Goal: Information Seeking & Learning: Learn about a topic

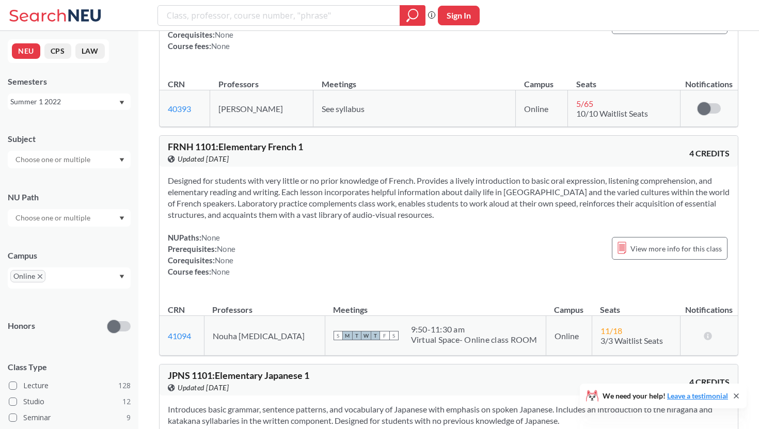
scroll to position [421, 0]
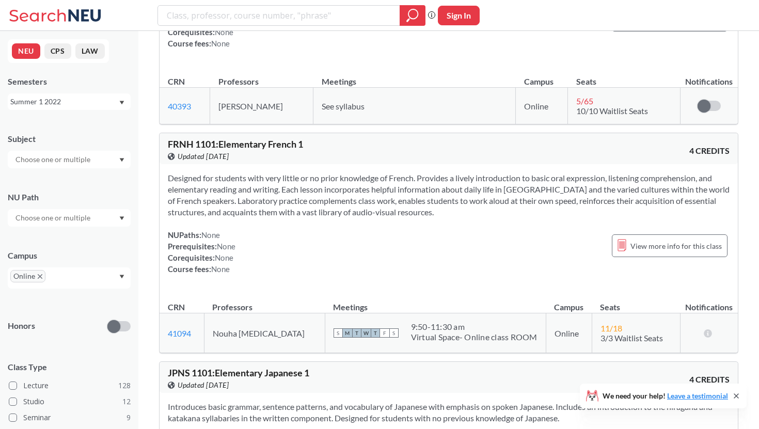
click at [105, 104] on div "Summer 1 2022" at bounding box center [64, 101] width 108 height 11
click at [106, 125] on div "Fall 2025" at bounding box center [71, 124] width 117 height 11
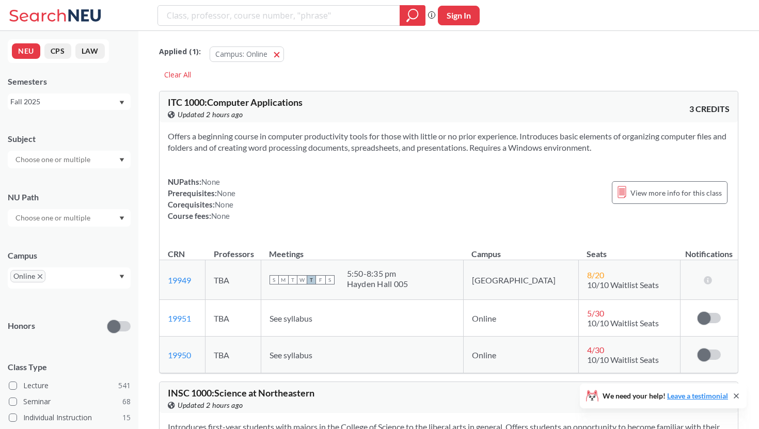
click at [170, 137] on section "Offers a beginning course in computer productivity tools for those with little …" at bounding box center [449, 142] width 562 height 23
drag, startPoint x: 170, startPoint y: 137, endPoint x: 630, endPoint y: 152, distance: 460.5
click at [630, 152] on section "Offers a beginning course in computer productivity tools for those with little …" at bounding box center [449, 142] width 562 height 23
click at [572, 136] on section "Offers a beginning course in computer productivity tools for those with little …" at bounding box center [449, 142] width 562 height 23
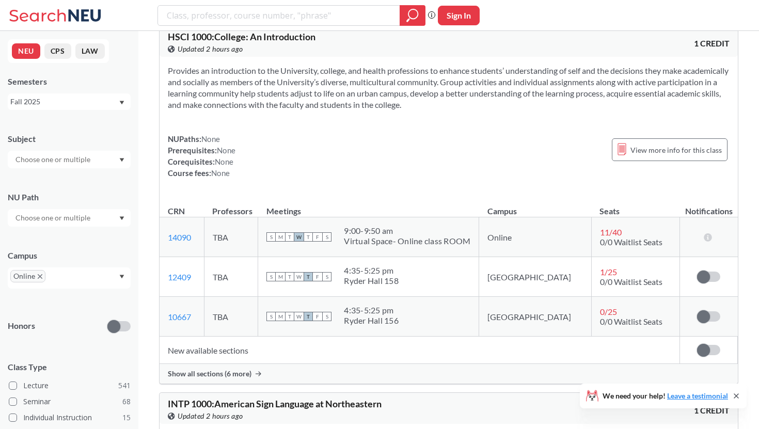
scroll to position [751, 0]
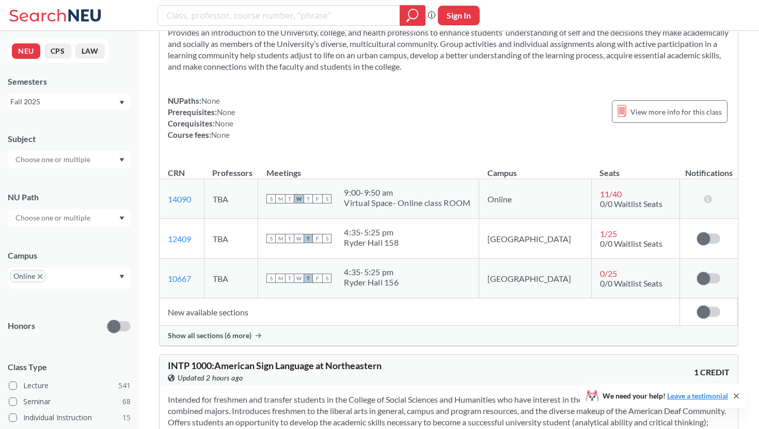
click at [94, 92] on div "Semesters Fall 2025" at bounding box center [69, 93] width 123 height 34
click at [91, 108] on div "Fall 2025" at bounding box center [69, 102] width 123 height 17
click at [73, 155] on div "Summer 2 2025" at bounding box center [71, 152] width 117 height 11
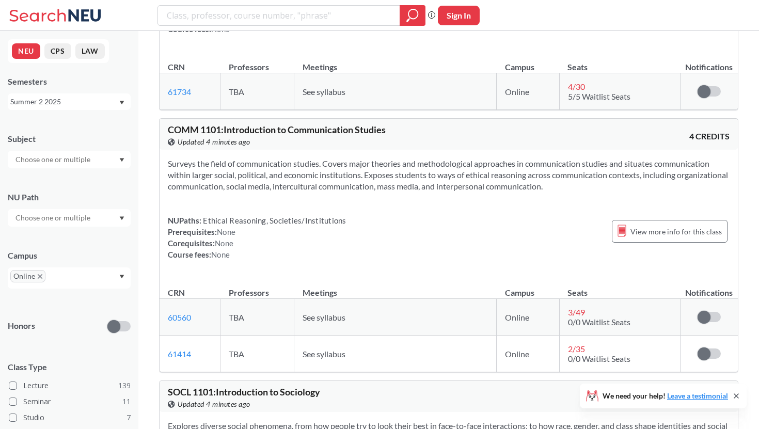
scroll to position [461, 0]
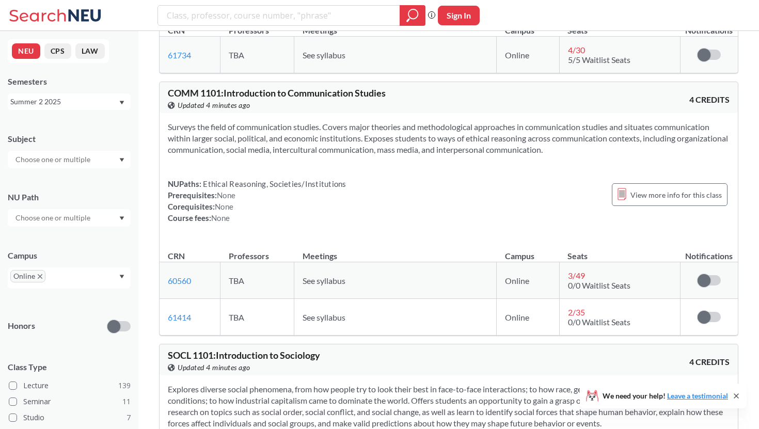
click at [77, 164] on input "text" at bounding box center [53, 159] width 87 height 12
type input "m"
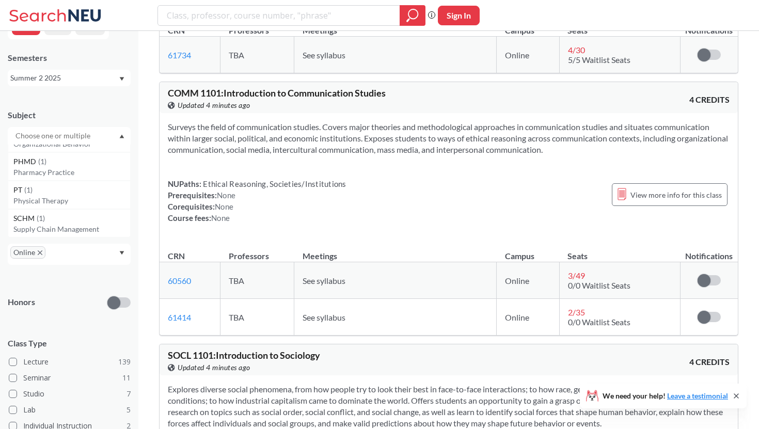
scroll to position [36, 0]
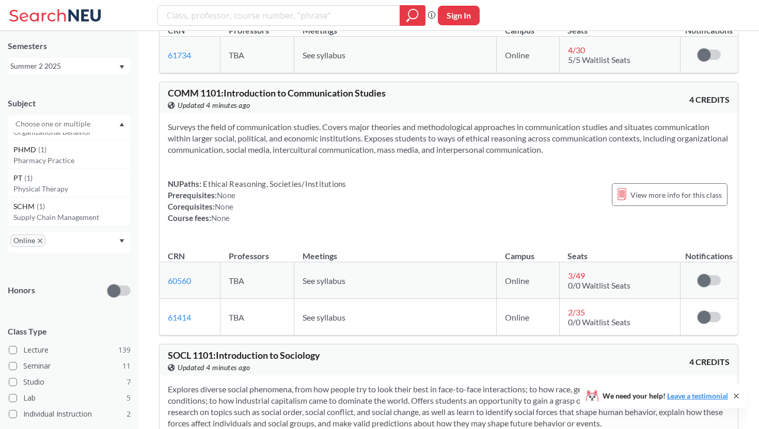
click at [88, 258] on div "Subject COMM ( 19 ) Communication Studies BIOL ( 10 ) Biology INNO ( 9 ) Corpor…" at bounding box center [69, 299] width 123 height 424
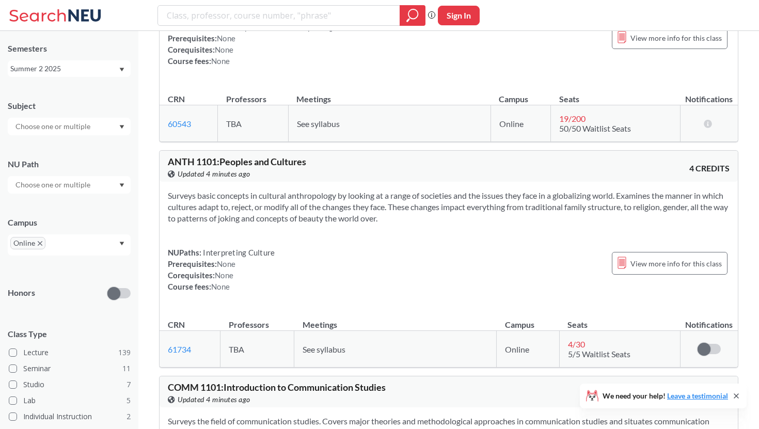
scroll to position [0, 0]
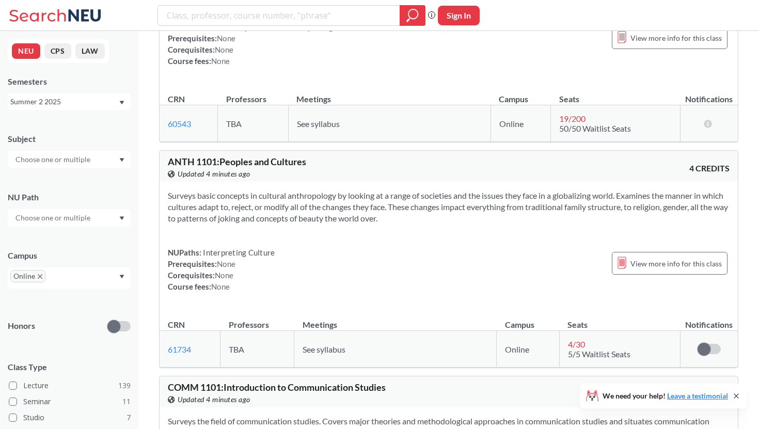
click at [80, 105] on div "Summer 2 2025" at bounding box center [64, 101] width 108 height 11
click at [55, 122] on div "Fall 2025" at bounding box center [71, 124] width 117 height 11
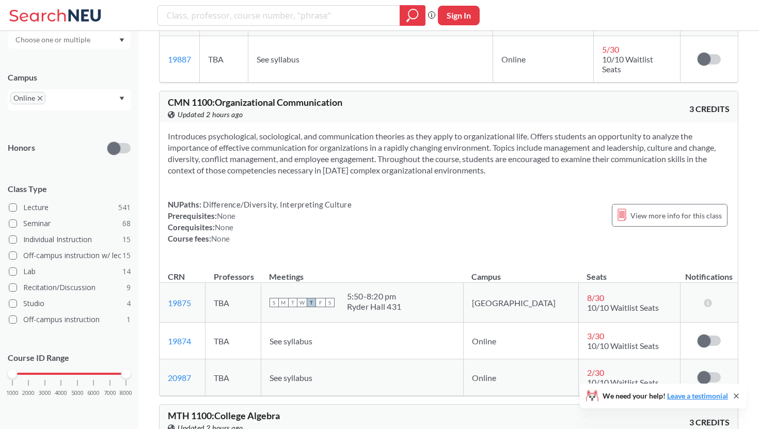
scroll to position [3609, 0]
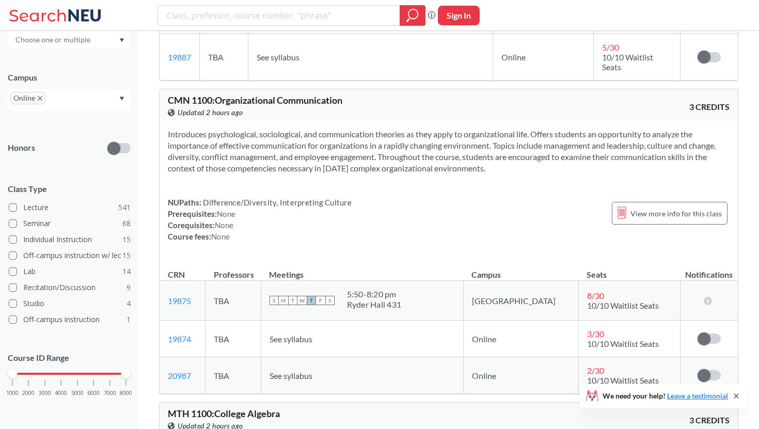
click at [587, 301] on span "10/10 Waitlist Seats" at bounding box center [623, 306] width 72 height 10
drag, startPoint x: 563, startPoint y: 300, endPoint x: 598, endPoint y: 300, distance: 34.6
click at [598, 301] on span "10/10 Waitlist Seats" at bounding box center [623, 306] width 72 height 10
click at [536, 303] on td "[GEOGRAPHIC_DATA]" at bounding box center [520, 301] width 115 height 40
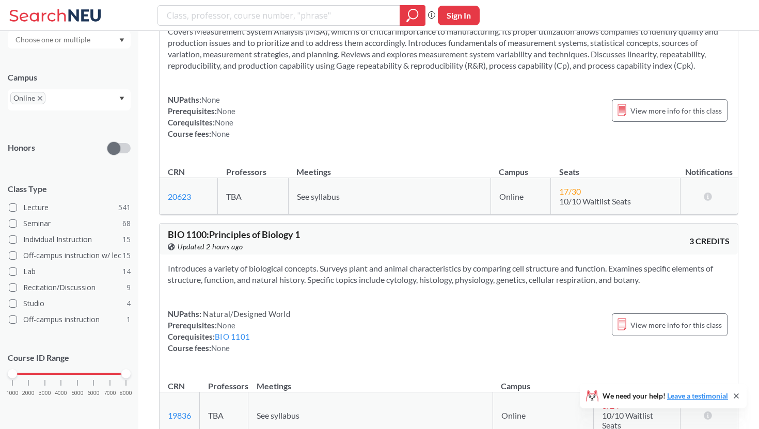
scroll to position [3871, 0]
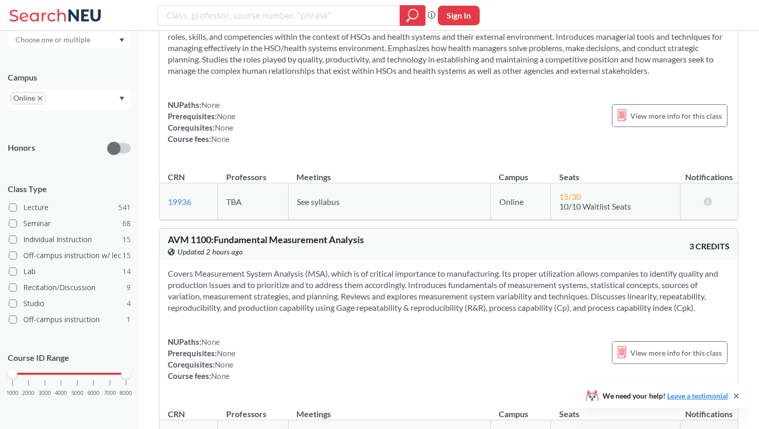
click at [468, 232] on div "AVM 1100 : Fundamental Measurement Analysis View this course on Banner. Updated…" at bounding box center [449, 244] width 579 height 31
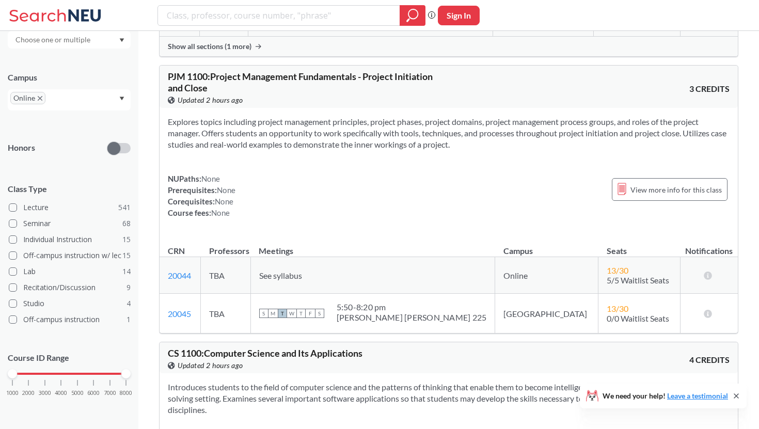
scroll to position [5353, 0]
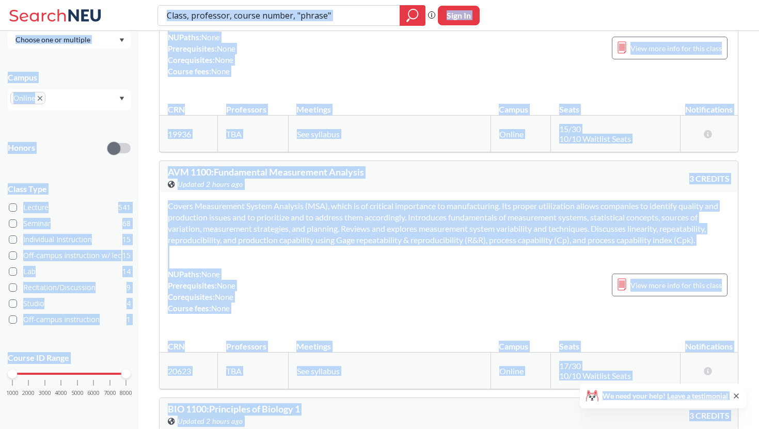
copy body "Phrase search guarantees the exact search appears in the results. Ex. If you wa…"
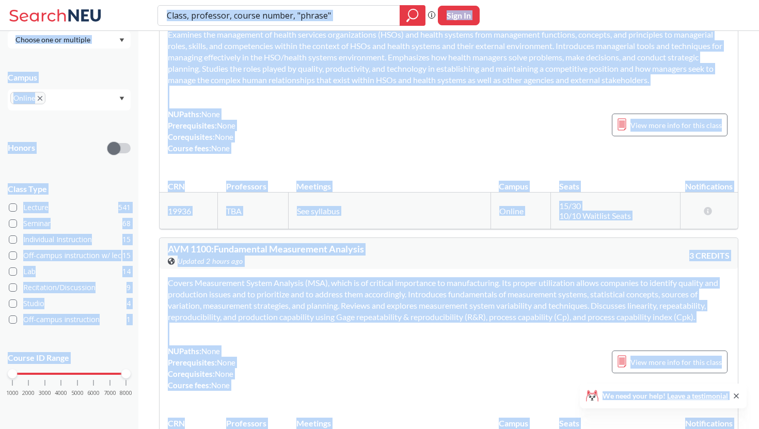
scroll to position [4692, 0]
